Goal: Transaction & Acquisition: Book appointment/travel/reservation

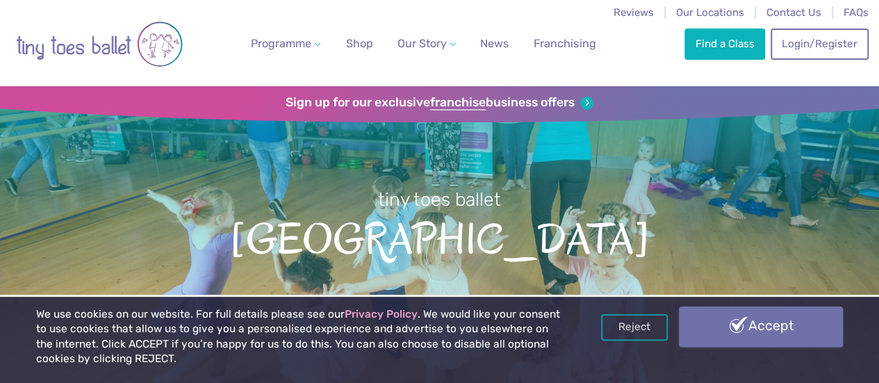
click at [722, 346] on link "Accept" at bounding box center [761, 326] width 164 height 40
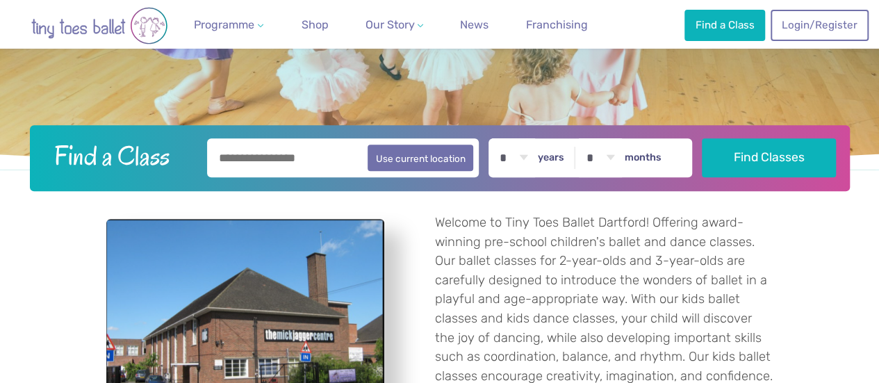
scroll to position [333, 0]
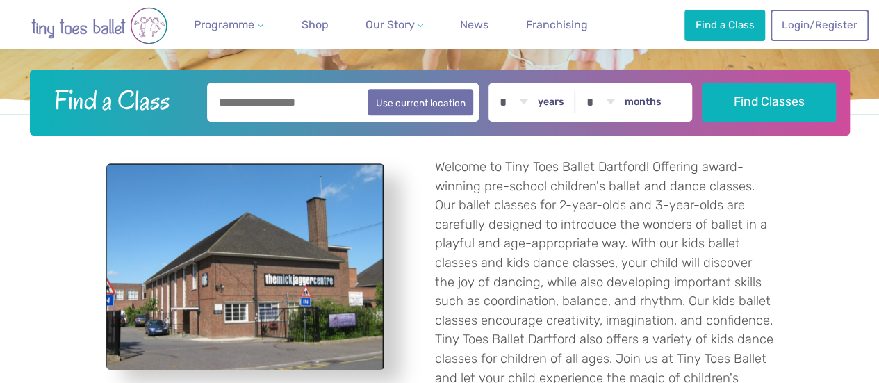
click at [342, 98] on input "text" at bounding box center [343, 102] width 272 height 39
type input "*******"
click at [525, 101] on select "* * * * * * * * * * ** ** **" at bounding box center [513, 102] width 43 height 39
select select "*"
click at [500, 83] on select "* * * * * * * * * * ** ** **" at bounding box center [513, 102] width 43 height 39
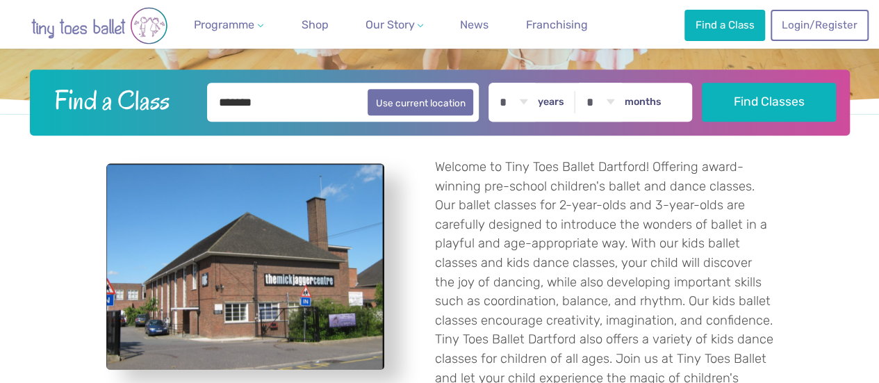
click at [622, 92] on select "* * * * * * * * * * ** **" at bounding box center [600, 102] width 43 height 39
select select "*"
click at [587, 83] on select "* * * * * * * * * * ** **" at bounding box center [600, 102] width 43 height 39
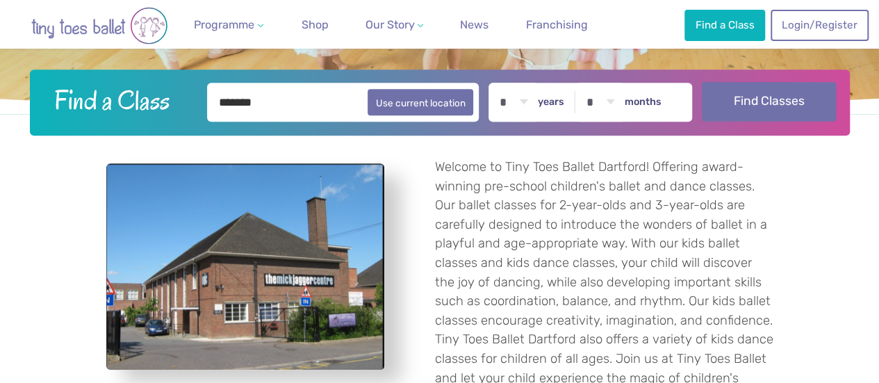
click at [749, 109] on button "Find Classes" at bounding box center [768, 101] width 134 height 39
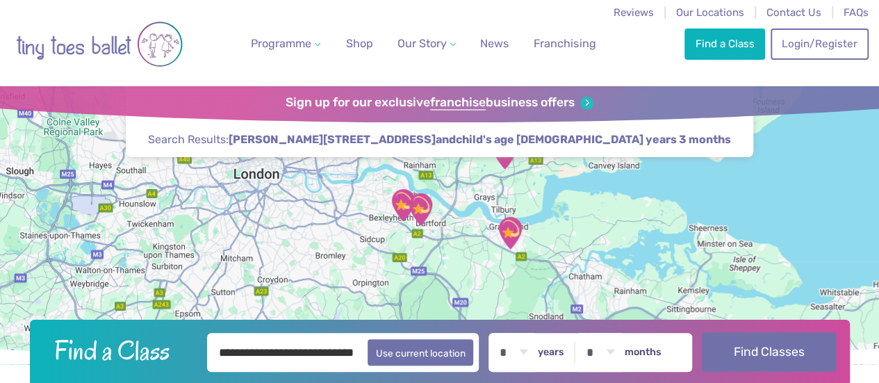
click at [786, 344] on button "Find Classes" at bounding box center [768, 351] width 134 height 39
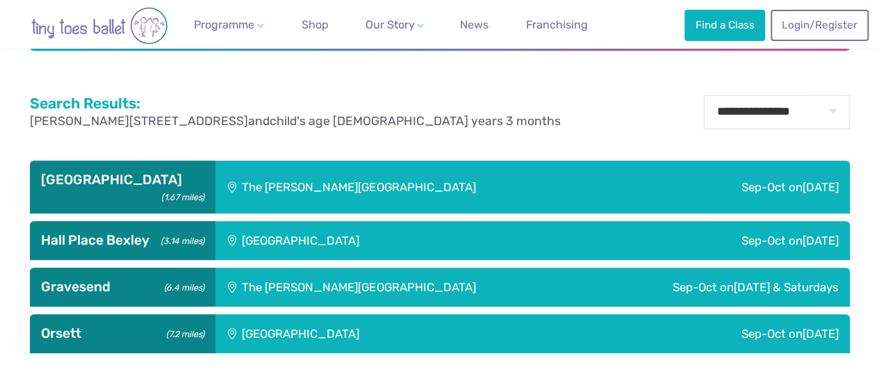
scroll to position [333, 0]
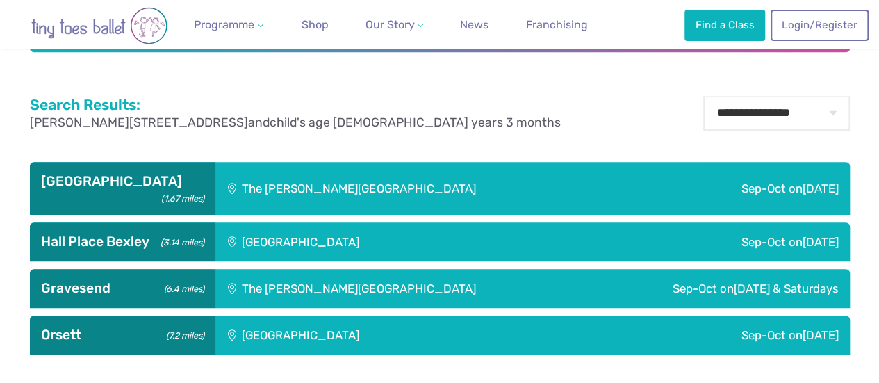
click at [441, 184] on div "The Mick Jagger Centre" at bounding box center [435, 188] width 440 height 53
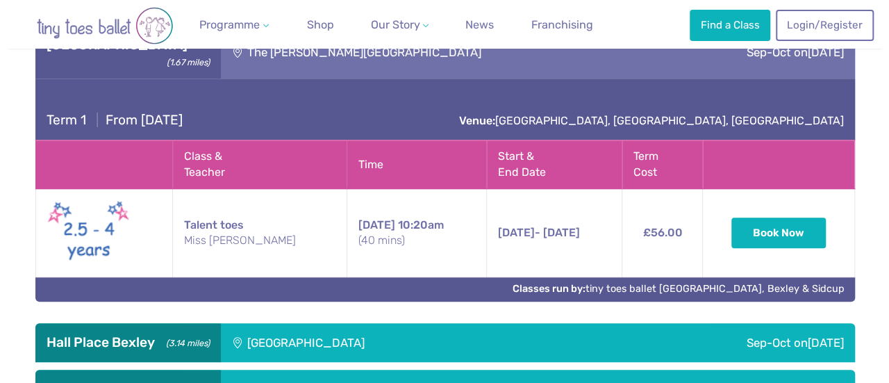
scroll to position [476, 0]
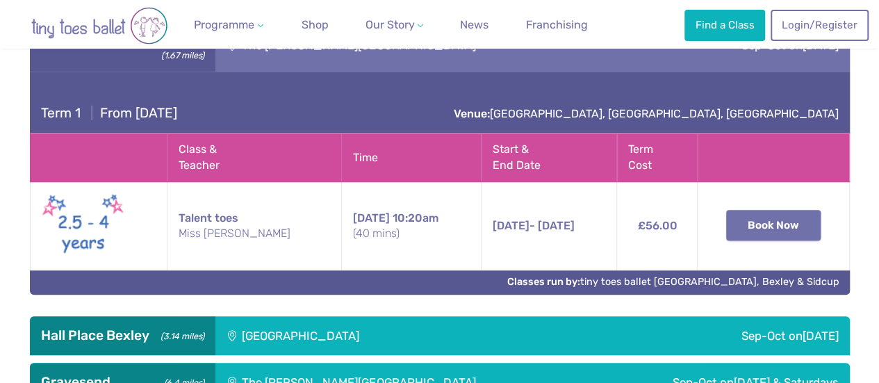
click at [744, 210] on button "Book Now" at bounding box center [773, 225] width 94 height 31
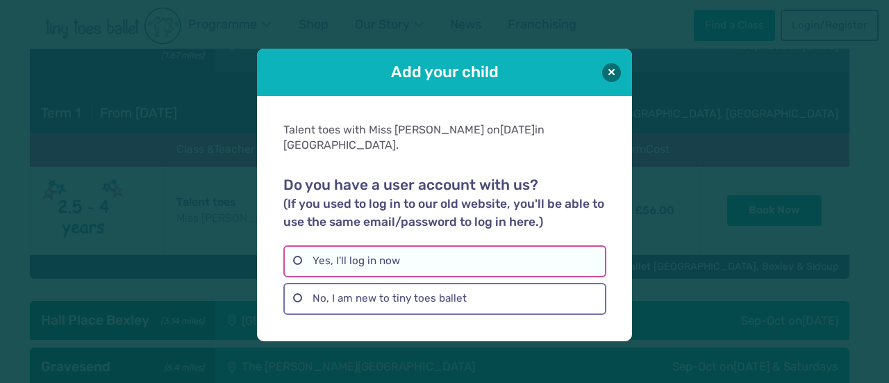
click at [436, 253] on label "Yes, I'll log in now" at bounding box center [444, 261] width 322 height 32
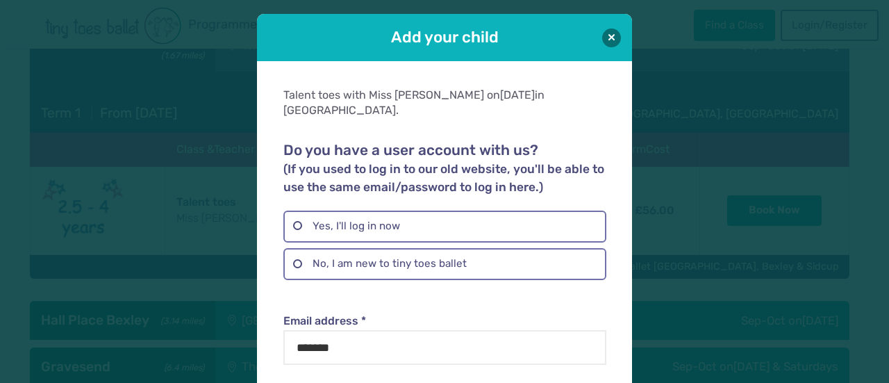
scroll to position [235, 0]
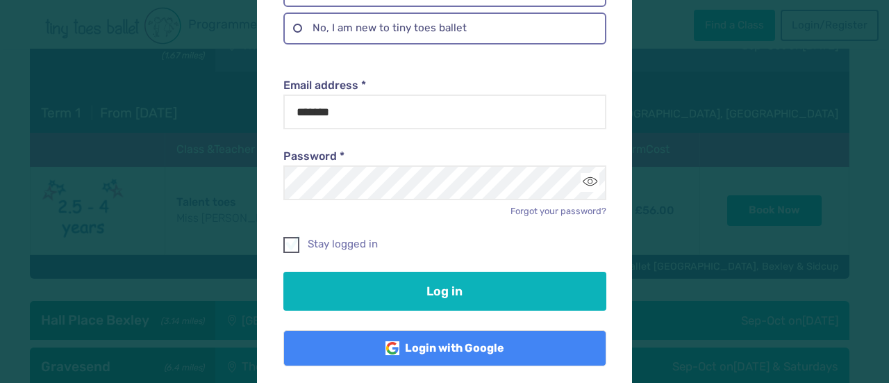
click at [307, 237] on label "Stay logged in" at bounding box center [444, 244] width 322 height 15
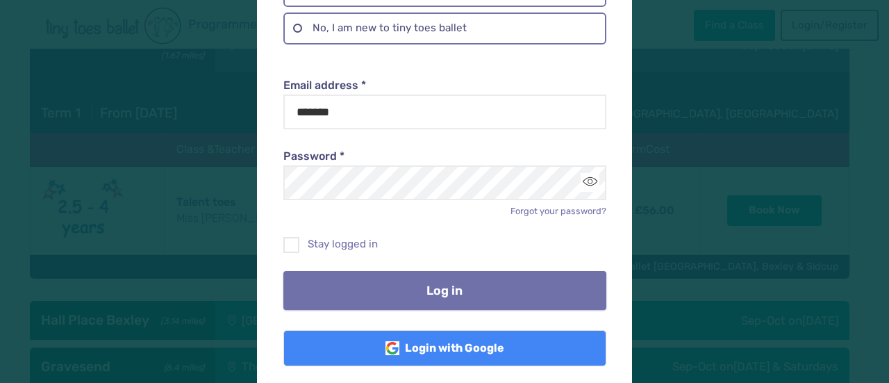
click at [374, 276] on button "Log in" at bounding box center [444, 290] width 322 height 39
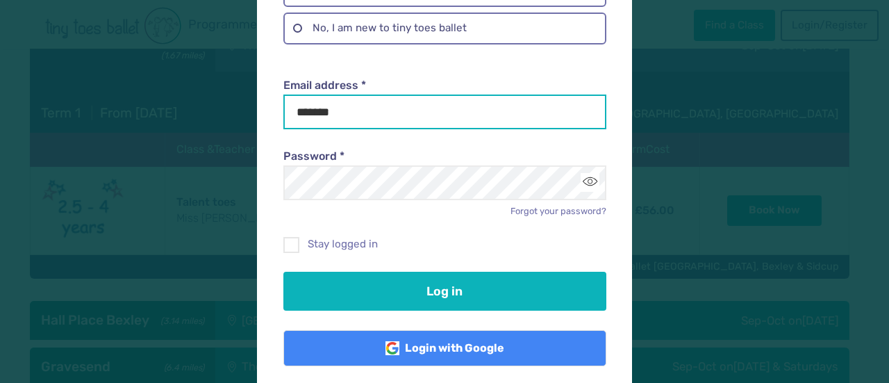
click at [339, 98] on input "*******" at bounding box center [444, 111] width 322 height 35
type input "**********"
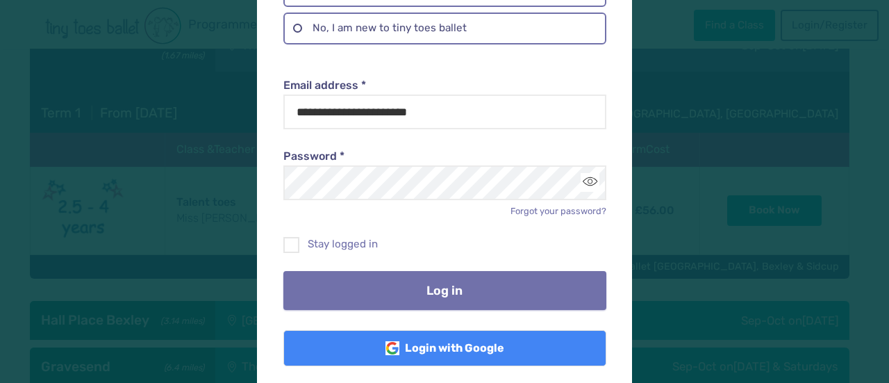
click at [436, 275] on button "Log in" at bounding box center [444, 290] width 322 height 39
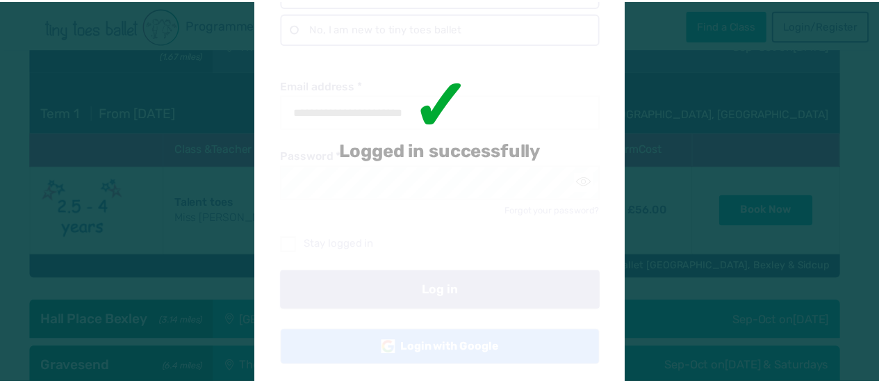
scroll to position [0, 0]
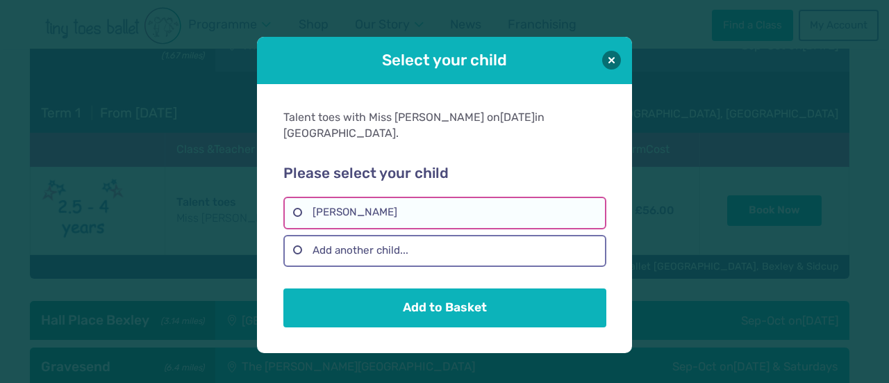
click at [438, 209] on label "Jessie Spencer" at bounding box center [444, 213] width 322 height 32
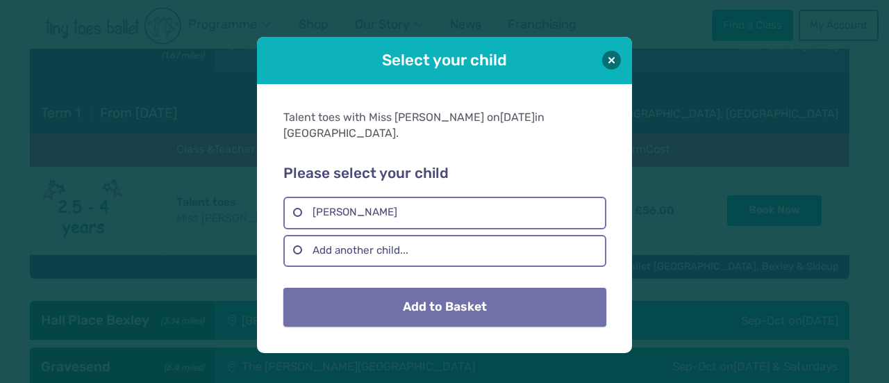
click at [514, 291] on button "Add to Basket" at bounding box center [444, 307] width 322 height 39
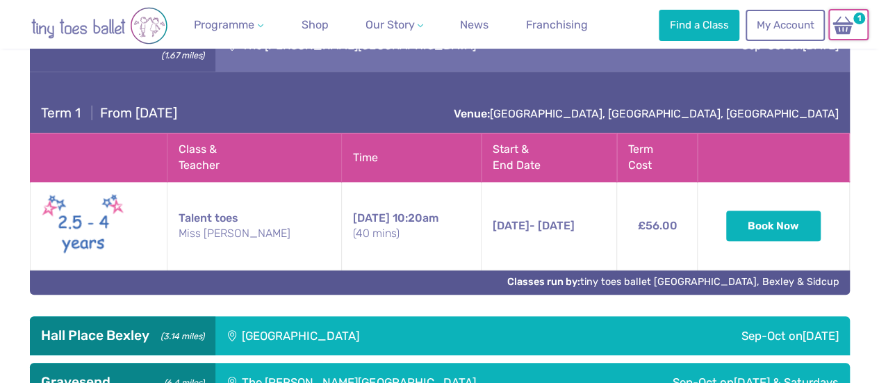
click at [840, 20] on img at bounding box center [842, 25] width 26 height 20
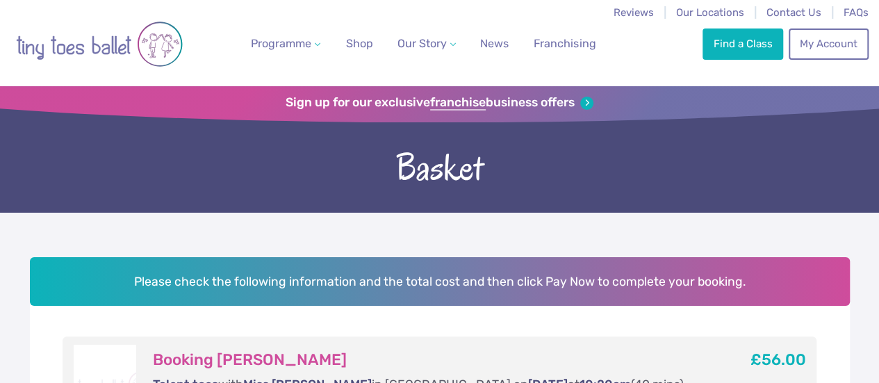
scroll to position [335, 0]
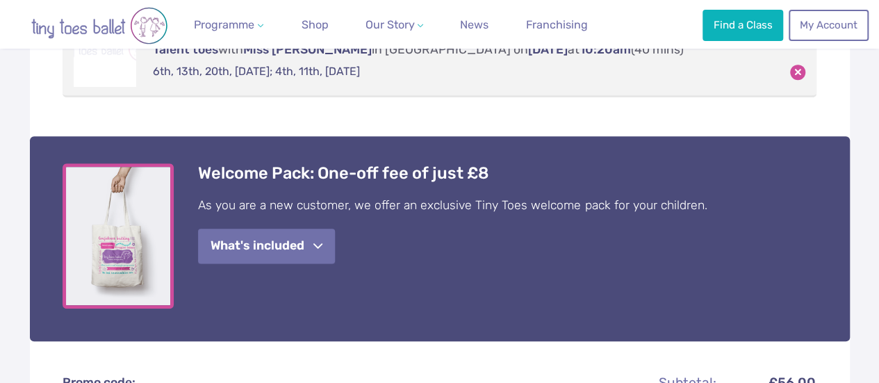
click at [309, 260] on button "What's included" at bounding box center [266, 245] width 137 height 35
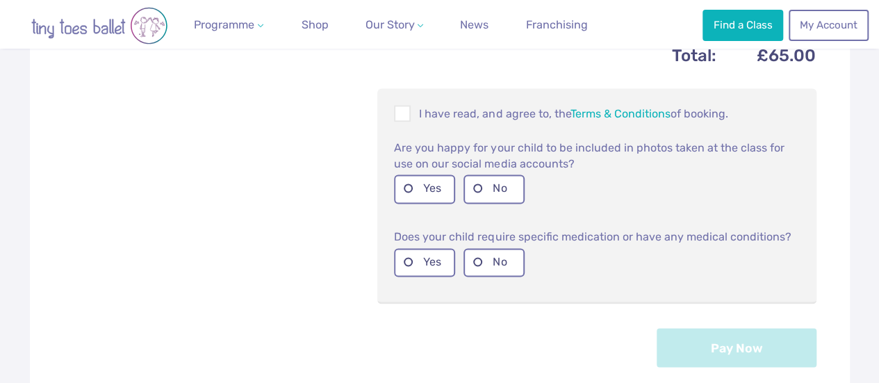
scroll to position [997, 0]
click at [403, 120] on span at bounding box center [402, 117] width 15 height 13
click at [408, 202] on label "Yes" at bounding box center [424, 190] width 61 height 28
click at [410, 272] on label "Yes" at bounding box center [424, 264] width 61 height 28
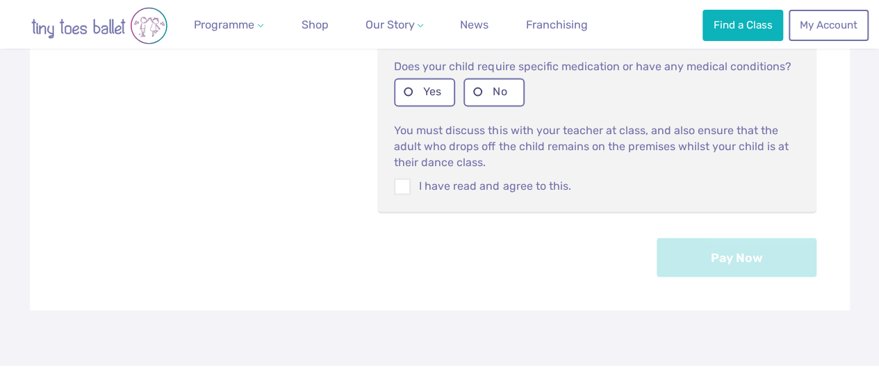
scroll to position [1161, 0]
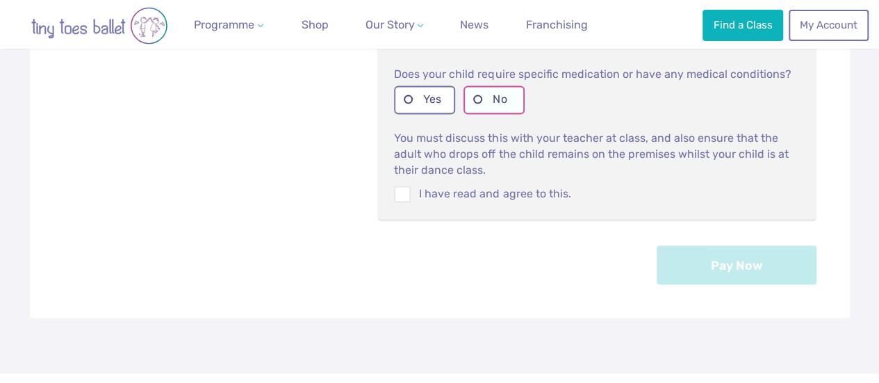
click at [475, 108] on label "No" at bounding box center [493, 99] width 61 height 28
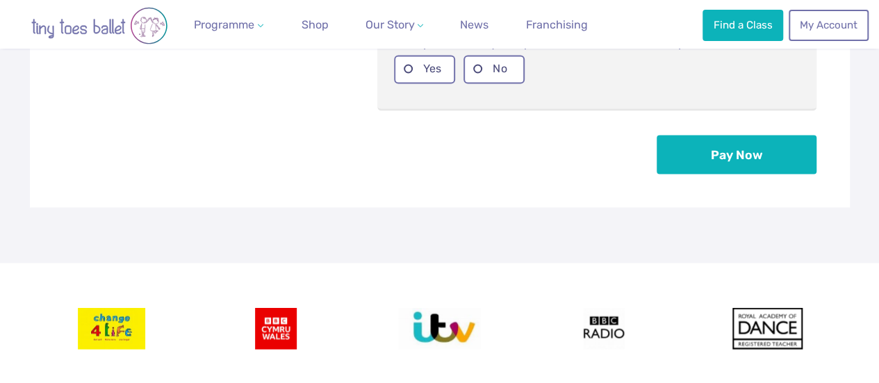
scroll to position [1184, 0]
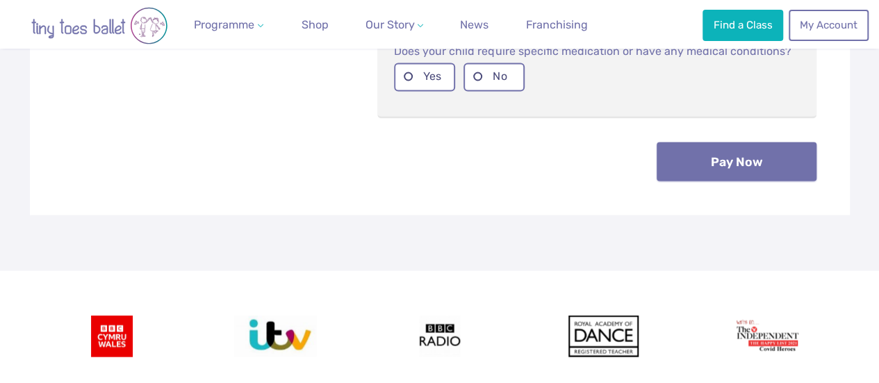
click at [740, 163] on button "Pay Now" at bounding box center [736, 161] width 160 height 39
